Goal: Task Accomplishment & Management: Manage account settings

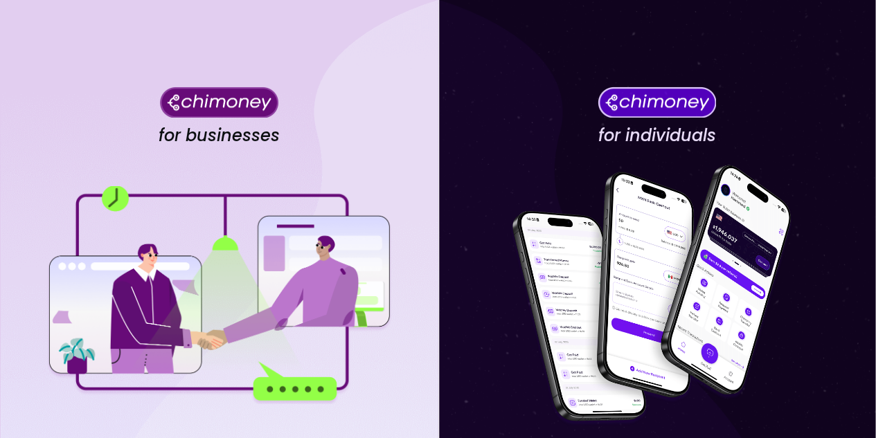
scroll to position [188, 0]
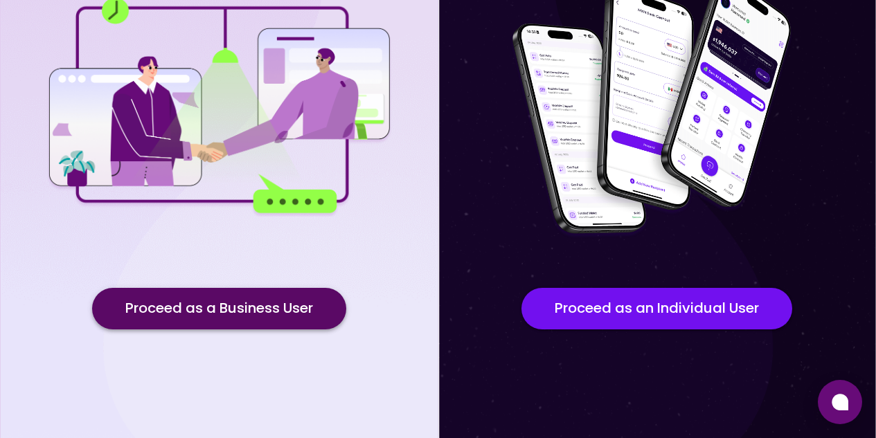
click at [230, 320] on button "Proceed as a Business User" at bounding box center [219, 309] width 254 height 42
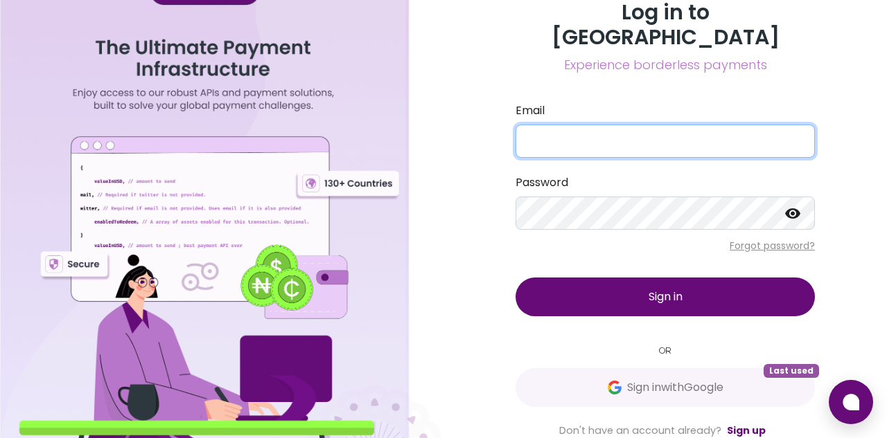
type input "[PERSON_NAME][EMAIL_ADDRESS][DOMAIN_NAME]"
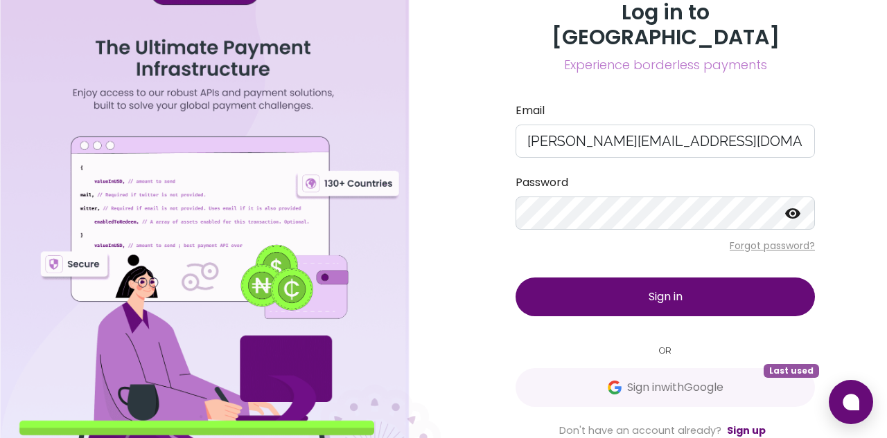
click at [671, 312] on div "Log in to Chimoney Experience borderless payments Email [PERSON_NAME][EMAIL_ADD…" at bounding box center [665, 219] width 333 height 439
click at [668, 291] on span "Sign in" at bounding box center [665, 297] width 34 height 16
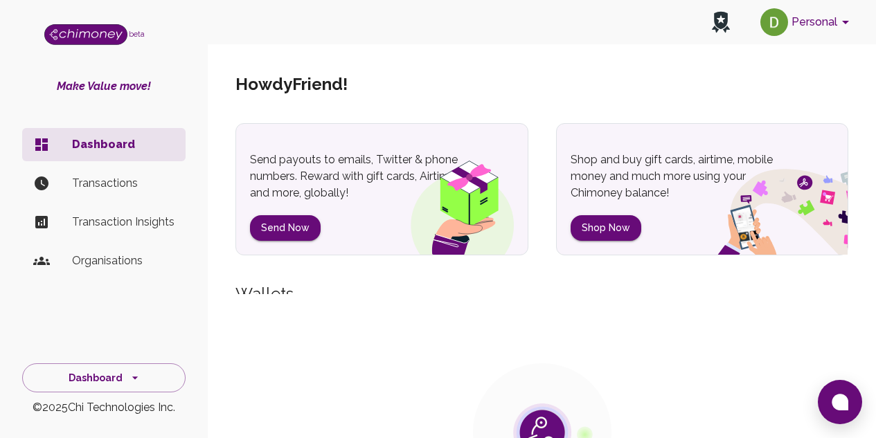
click at [819, 30] on button "Personal" at bounding box center [807, 22] width 105 height 36
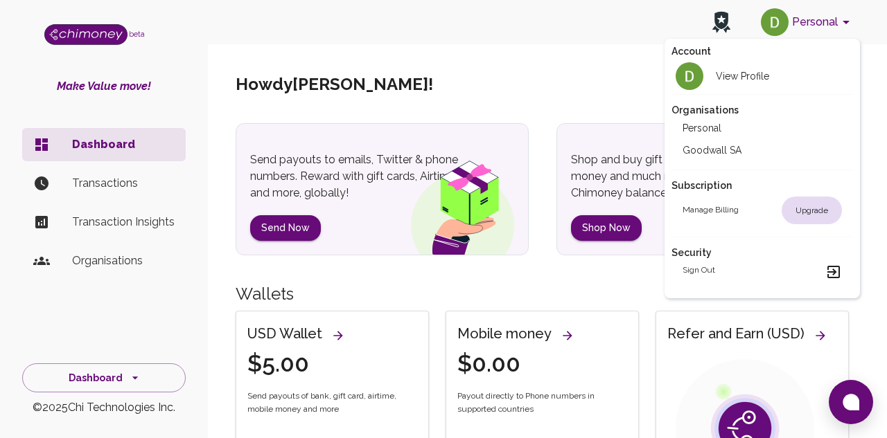
click at [724, 147] on li "Goodwall SA" at bounding box center [761, 150] width 181 height 22
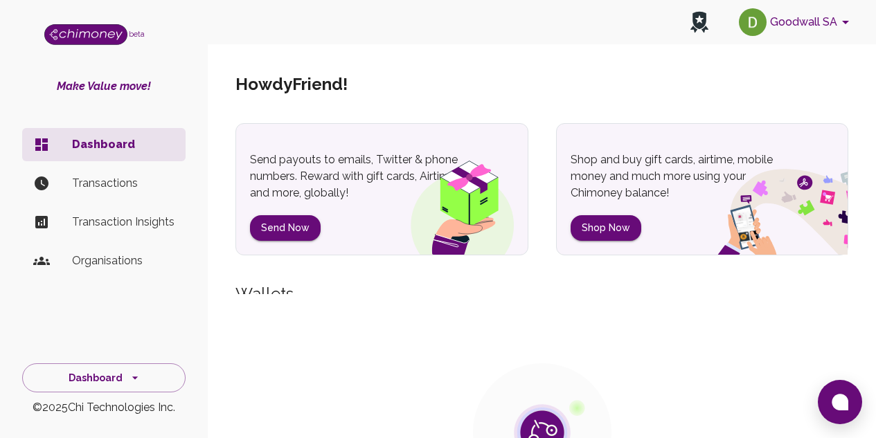
click at [92, 185] on p "Transactions" at bounding box center [123, 183] width 103 height 17
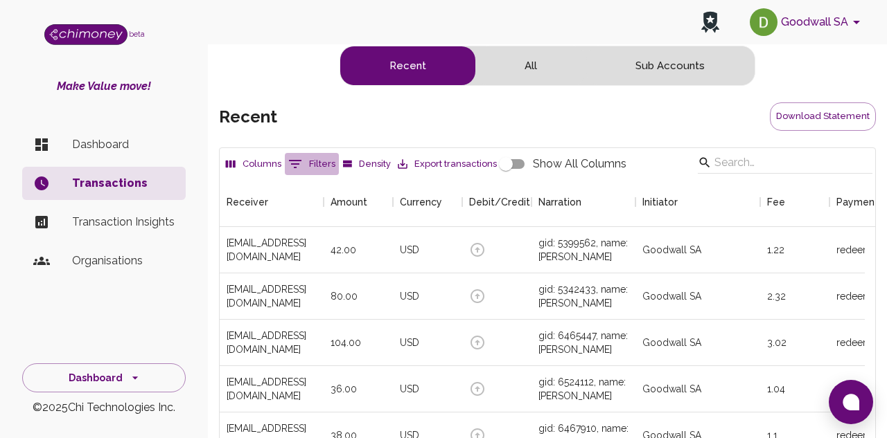
click at [319, 163] on button "0 Filters" at bounding box center [312, 164] width 54 height 22
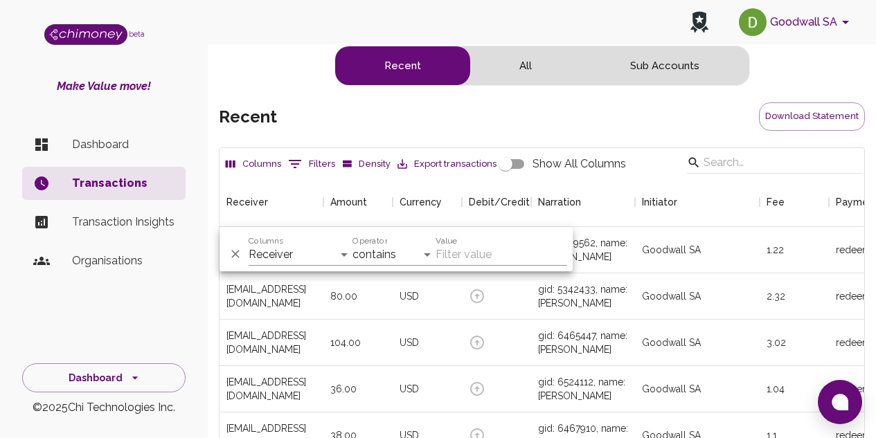
scroll to position [514, 635]
click at [470, 254] on input "Value" at bounding box center [502, 255] width 132 height 22
paste input "munoelkanah250@gmail.comm"
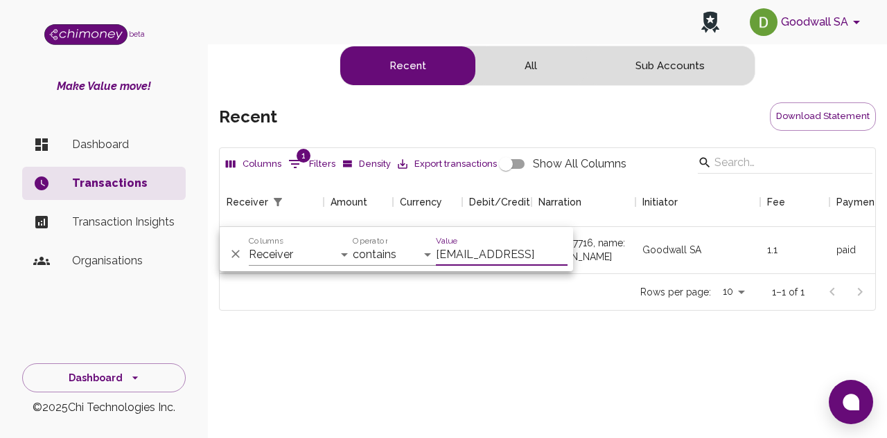
scroll to position [0, 30]
type input "munoelkanah250@gmail.comm"
click at [511, 379] on div "Columns 1 Filters Density Export transactions Show All Columns Receiver Amount …" at bounding box center [547, 264] width 657 height 233
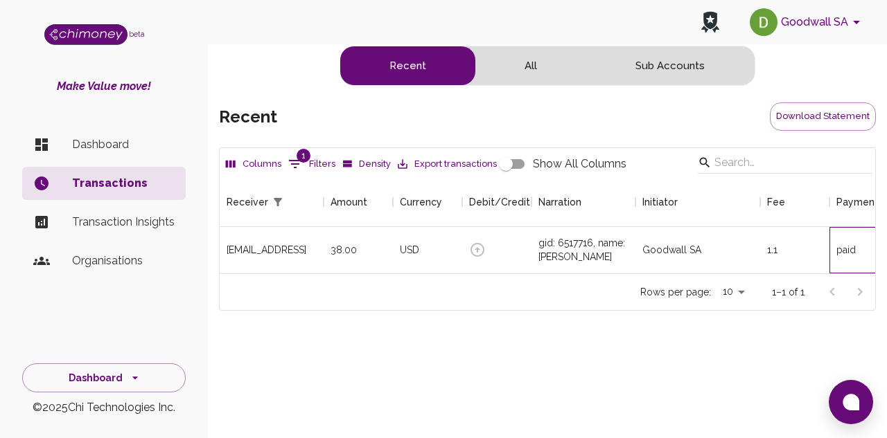
click at [850, 253] on div "paid" at bounding box center [845, 250] width 19 height 14
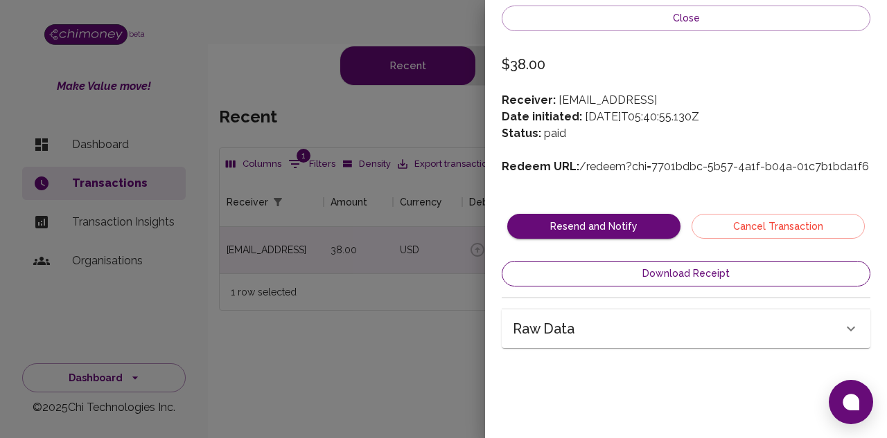
drag, startPoint x: 850, startPoint y: 253, endPoint x: 659, endPoint y: 274, distance: 192.3
click at [659, 274] on div "Close $38.00 Receiver: munoelkanah250@gmail.comm Date initiated: 2025-09-24T05:…" at bounding box center [443, 219] width 887 height 438
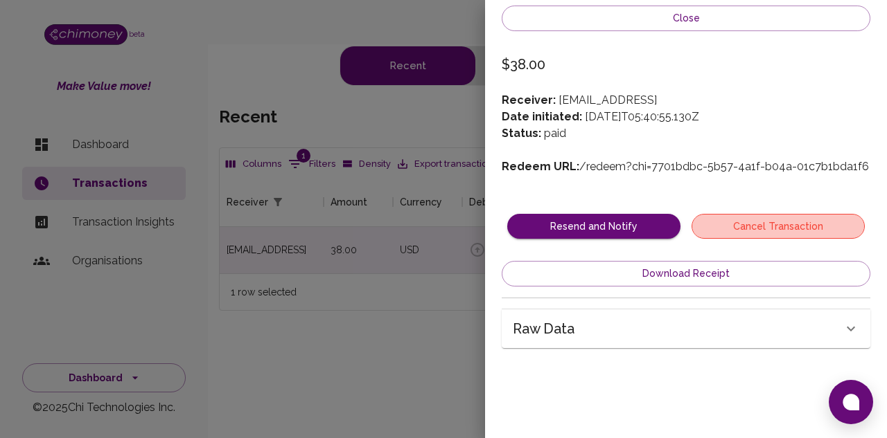
click at [774, 235] on button "Cancel Transaction" at bounding box center [777, 227] width 173 height 26
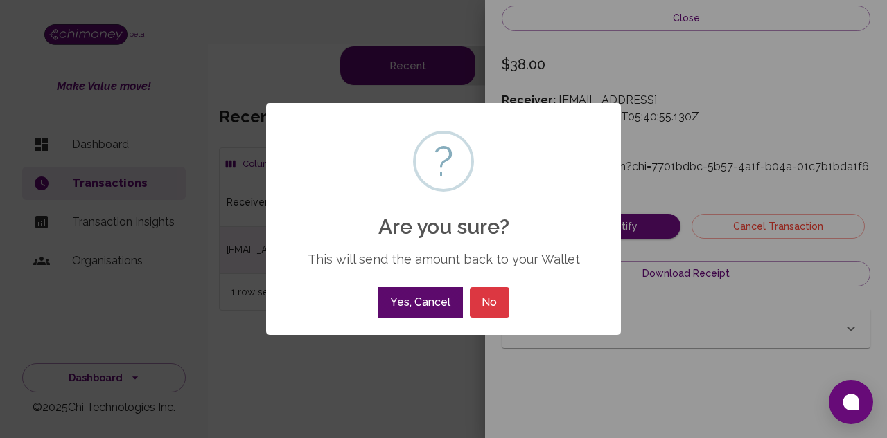
click at [438, 301] on button "Yes, Cancel" at bounding box center [420, 302] width 85 height 30
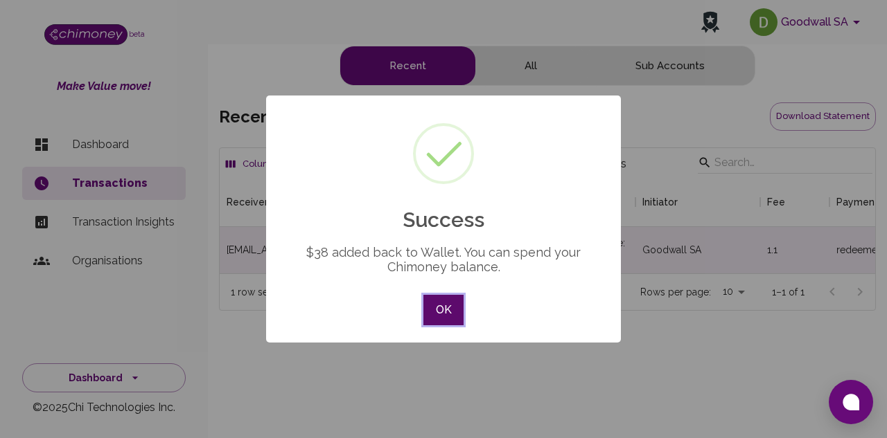
click at [456, 324] on button "OK" at bounding box center [443, 310] width 40 height 30
